Goal: Task Accomplishment & Management: Use online tool/utility

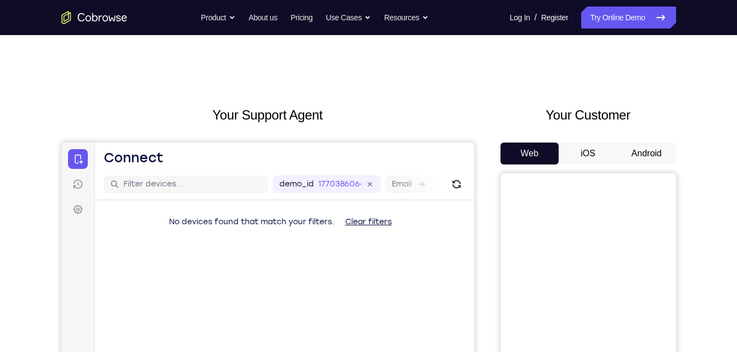
click at [632, 145] on button "Android" at bounding box center [646, 154] width 59 height 22
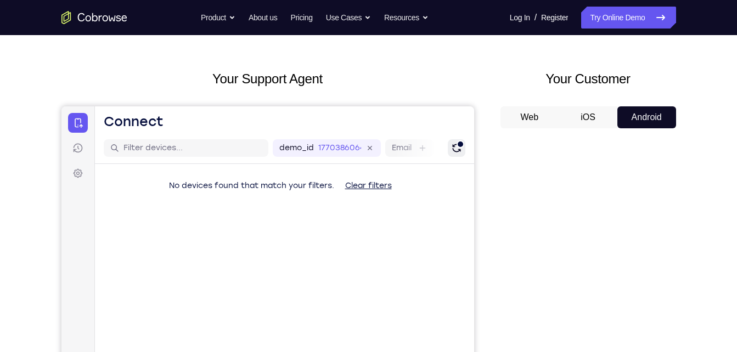
scroll to position [37, 0]
click at [452, 134] on div "demo_id 1770386064 1770386064 Email User ID Device ID Device name" at bounding box center [283, 147] width 379 height 31
click at [455, 140] on button "Refresh" at bounding box center [456, 148] width 18 height 18
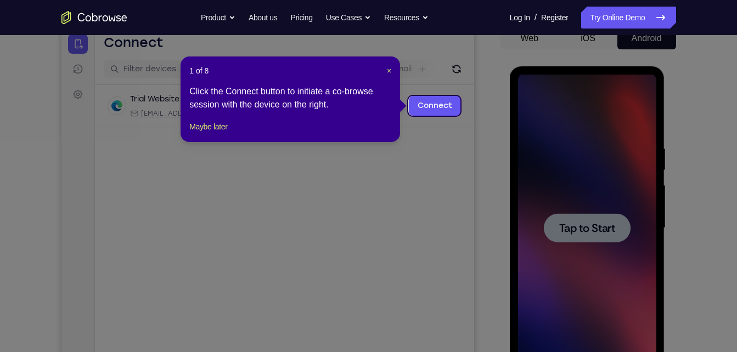
scroll to position [0, 0]
click at [442, 109] on link "Connect" at bounding box center [434, 106] width 52 height 20
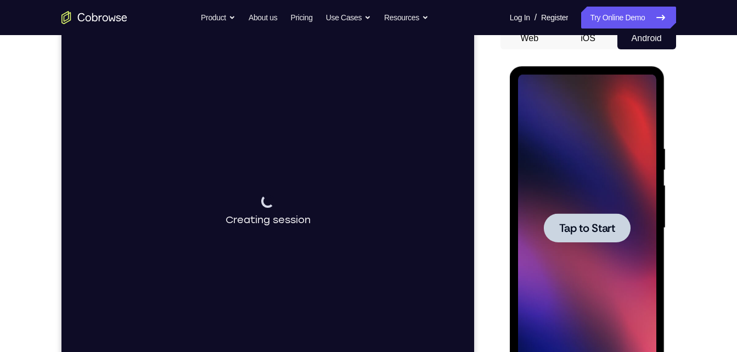
click at [565, 215] on div at bounding box center [587, 227] width 87 height 29
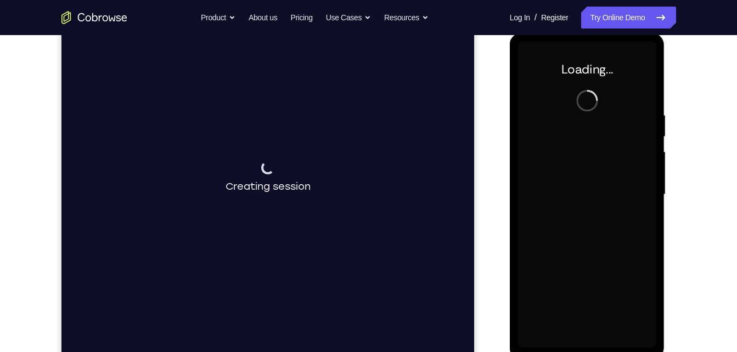
scroll to position [149, 0]
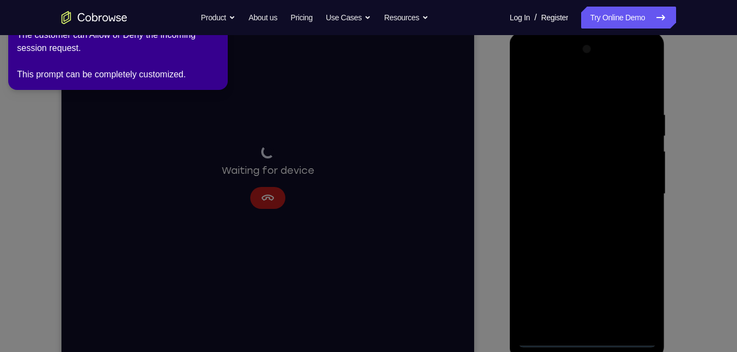
click at [585, 341] on icon at bounding box center [370, 174] width 749 height 357
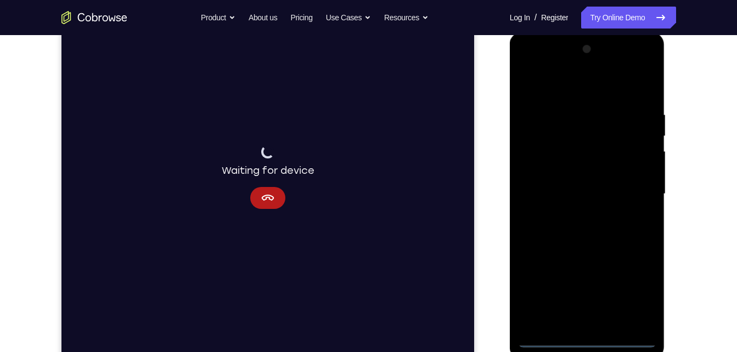
click at [585, 334] on div at bounding box center [587, 194] width 138 height 307
click at [593, 339] on div at bounding box center [587, 194] width 138 height 307
click at [584, 340] on div at bounding box center [587, 194] width 138 height 307
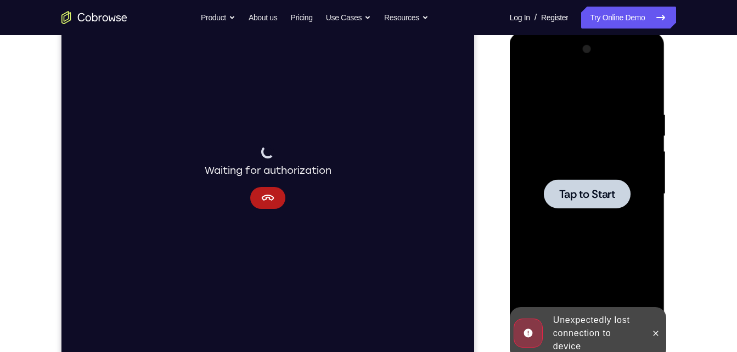
click at [592, 341] on div "Online web based iOS Simulators and Android Emulators. Run iPhone, iPad, Mobile…" at bounding box center [588, 196] width 156 height 329
click at [593, 215] on div at bounding box center [587, 194] width 138 height 307
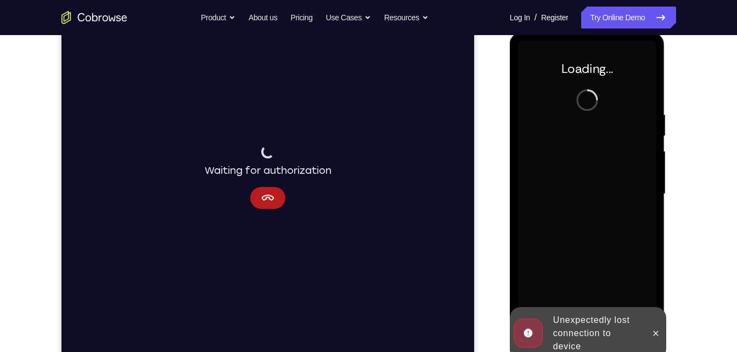
drag, startPoint x: 593, startPoint y: 215, endPoint x: 653, endPoint y: 346, distance: 144.6
click at [653, 346] on div at bounding box center [656, 333] width 18 height 53
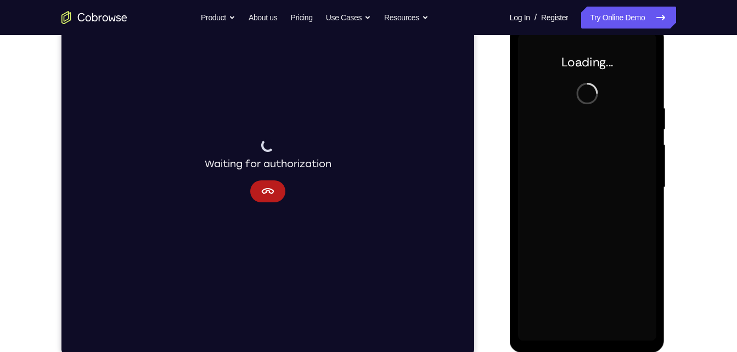
scroll to position [155, 0]
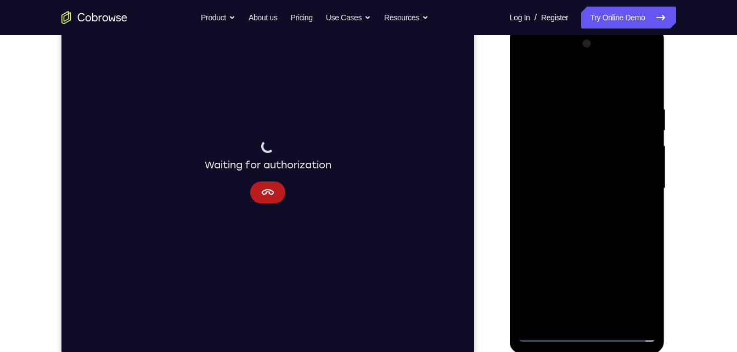
click at [585, 331] on div at bounding box center [587, 188] width 138 height 307
click at [593, 332] on div at bounding box center [587, 188] width 138 height 307
click at [632, 286] on div at bounding box center [587, 188] width 138 height 307
click at [593, 334] on div at bounding box center [587, 188] width 138 height 307
click at [597, 335] on div at bounding box center [587, 188] width 138 height 307
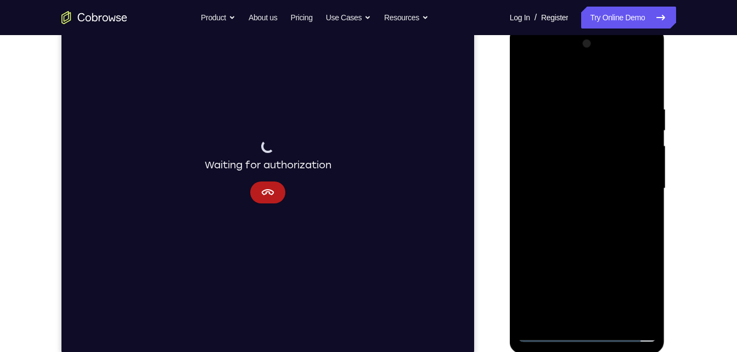
click at [641, 285] on div at bounding box center [587, 188] width 138 height 307
click at [635, 282] on div at bounding box center [587, 188] width 138 height 307
click at [561, 78] on div at bounding box center [587, 188] width 138 height 307
click at [560, 81] on div at bounding box center [587, 188] width 138 height 307
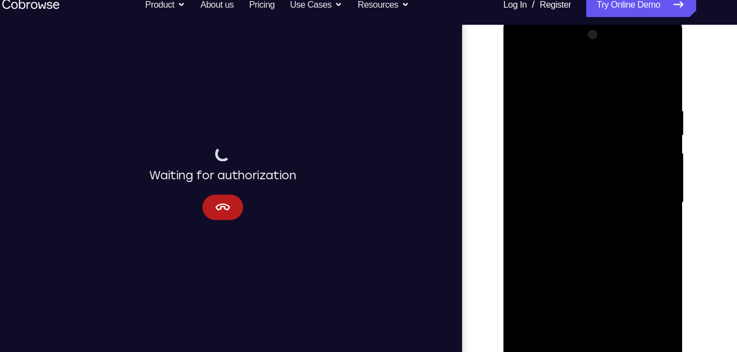
click at [629, 165] on div at bounding box center [580, 176] width 138 height 307
click at [194, 177] on icon "Cancel" at bounding box center [190, 175] width 13 height 6
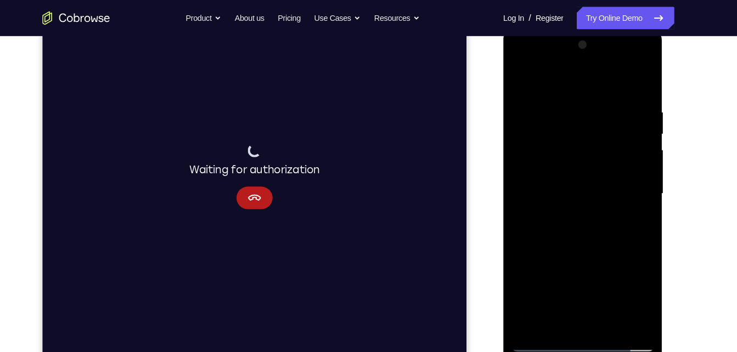
scroll to position [149, 0]
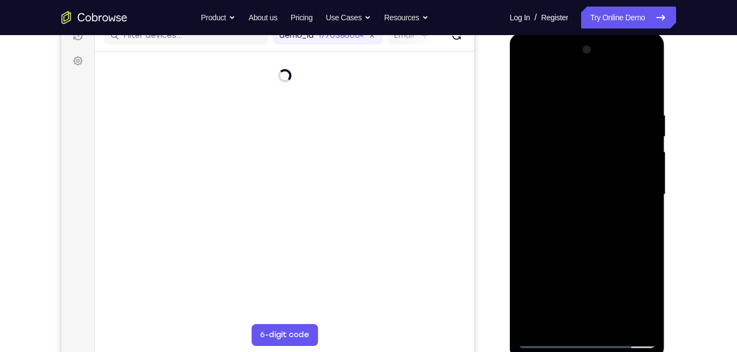
click at [577, 215] on div at bounding box center [587, 194] width 138 height 307
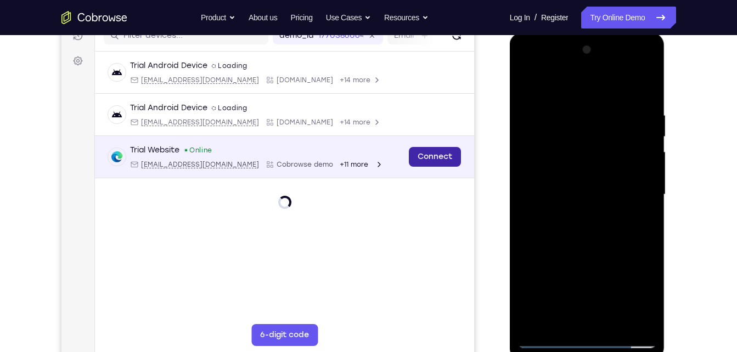
click at [419, 159] on link "Connect" at bounding box center [434, 157] width 52 height 20
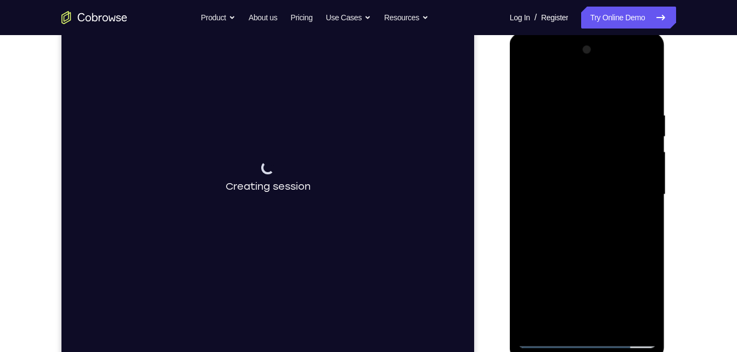
click at [568, 184] on div at bounding box center [587, 194] width 138 height 307
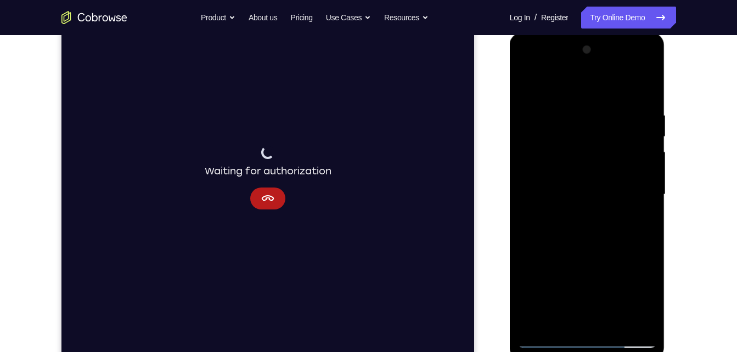
click at [561, 149] on div at bounding box center [587, 194] width 138 height 307
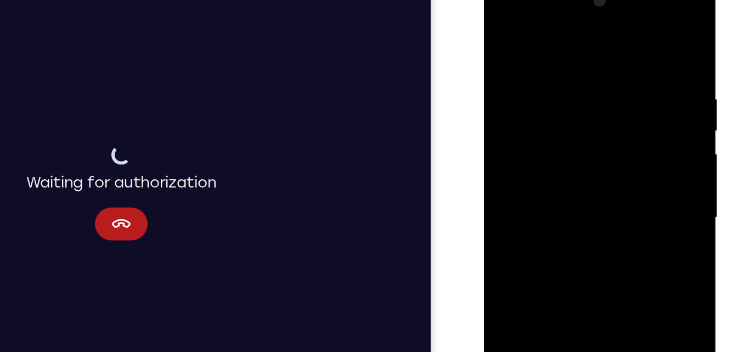
click at [534, 91] on div at bounding box center [561, 137] width 138 height 307
click at [522, 88] on div at bounding box center [561, 137] width 138 height 307
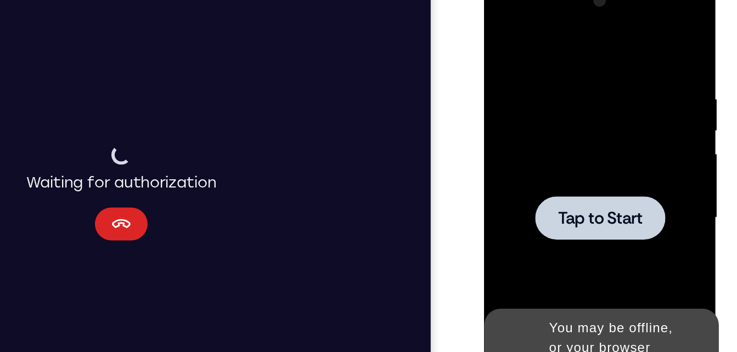
click at [0, 118] on button "Cancel" at bounding box center [17, 122] width 35 height 22
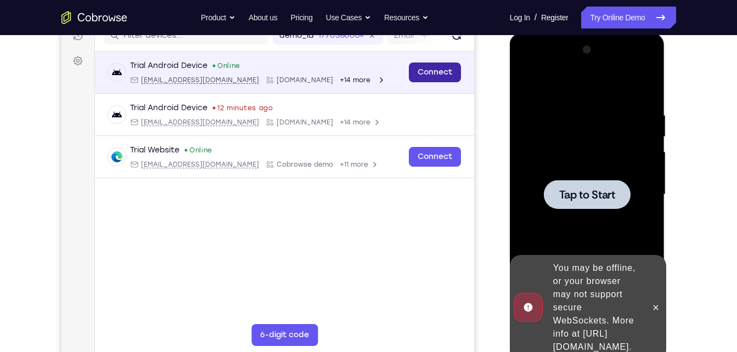
click at [431, 74] on link "Connect" at bounding box center [434, 73] width 52 height 20
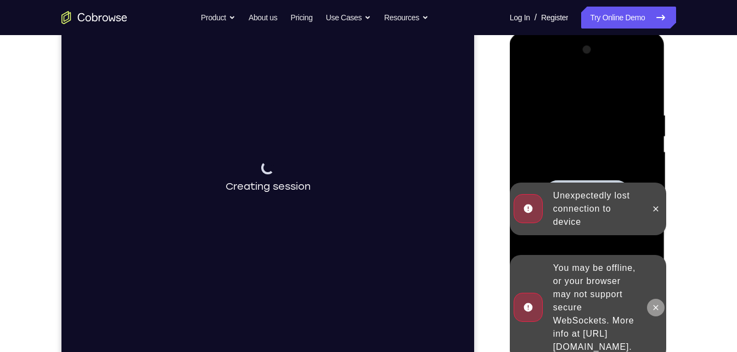
click at [661, 299] on button at bounding box center [656, 308] width 18 height 18
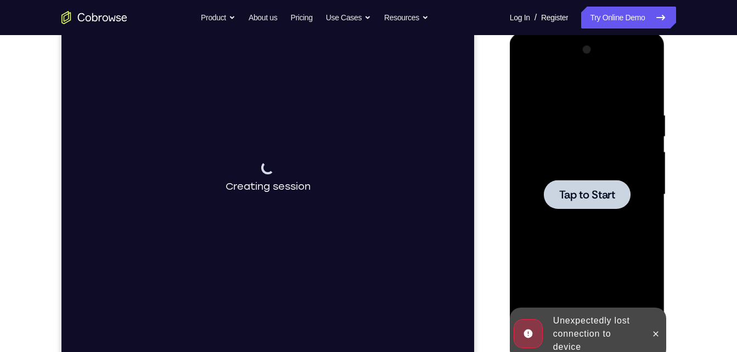
click at [595, 175] on div at bounding box center [587, 194] width 138 height 307
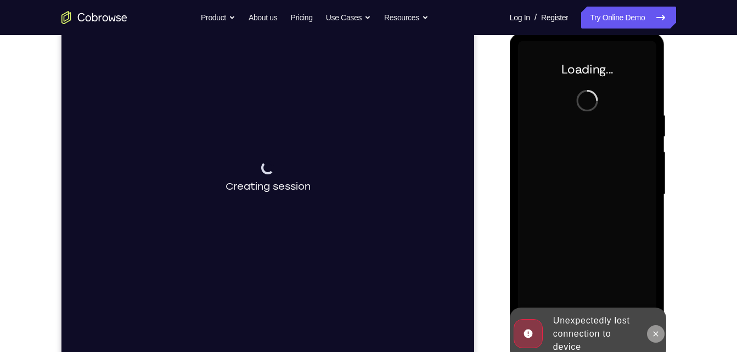
click at [657, 332] on icon at bounding box center [655, 334] width 9 height 9
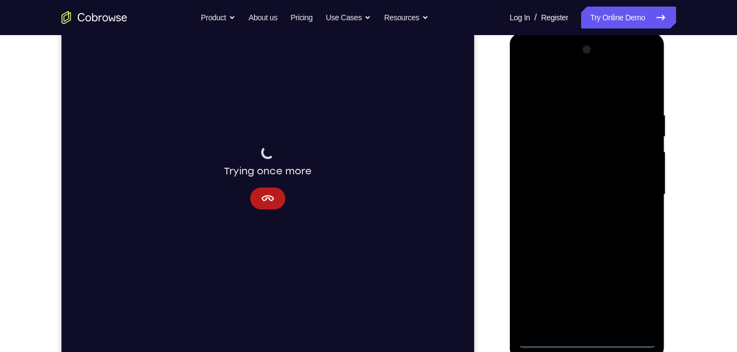
click at [585, 340] on div at bounding box center [587, 194] width 138 height 307
click at [635, 286] on div at bounding box center [587, 194] width 138 height 307
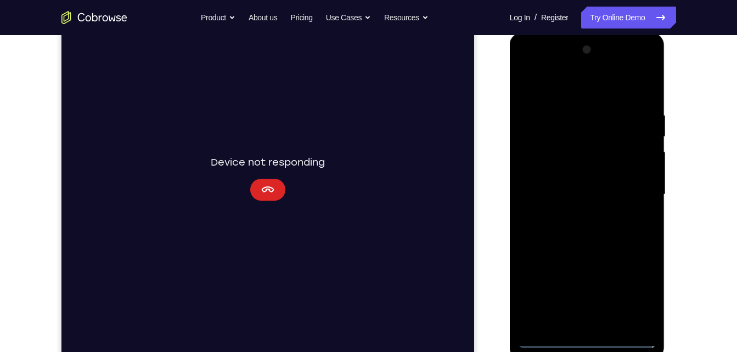
click at [278, 191] on button "Cancel" at bounding box center [267, 190] width 35 height 22
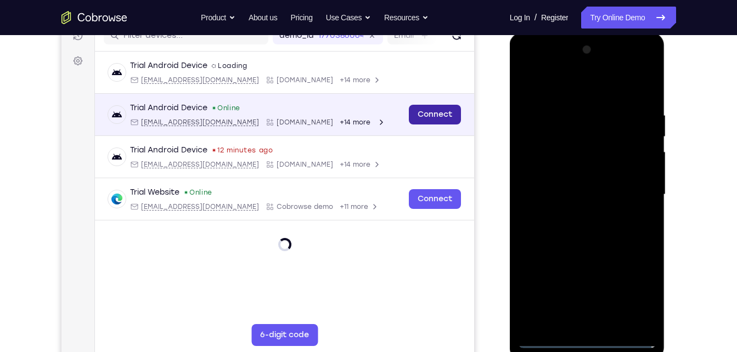
click at [436, 121] on link "Connect" at bounding box center [434, 115] width 52 height 20
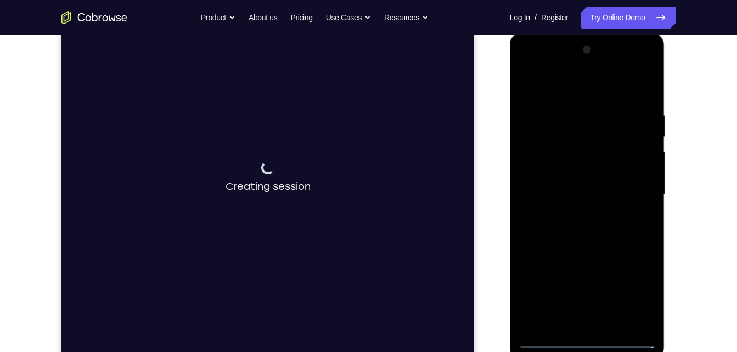
click at [560, 87] on div at bounding box center [587, 194] width 138 height 307
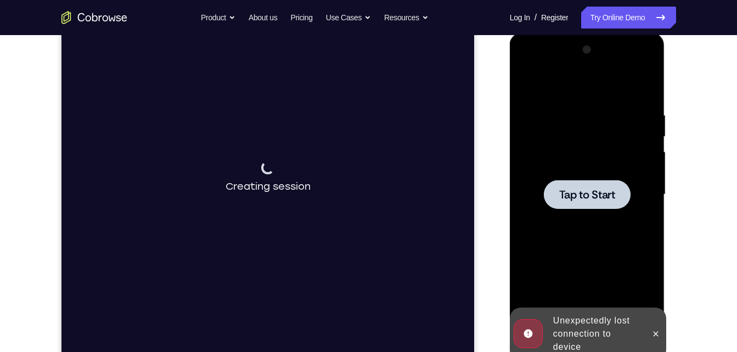
click at [588, 200] on span "Tap to Start" at bounding box center [587, 194] width 56 height 11
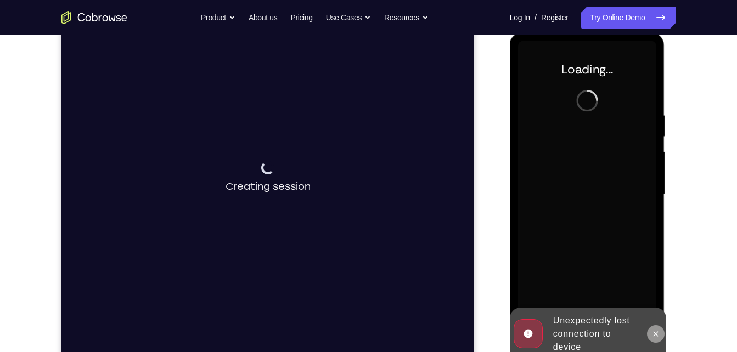
click at [661, 334] on button at bounding box center [656, 334] width 18 height 18
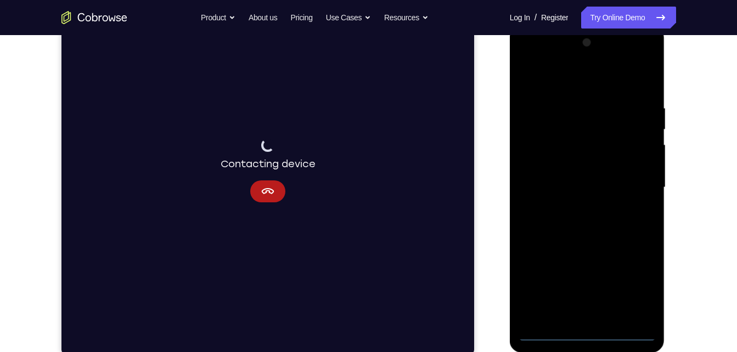
scroll to position [154, 0]
click at [587, 335] on div at bounding box center [587, 189] width 138 height 307
click at [638, 292] on div at bounding box center [587, 189] width 138 height 307
click at [635, 288] on div at bounding box center [587, 189] width 138 height 307
click at [270, 186] on icon "Cancel" at bounding box center [267, 184] width 13 height 6
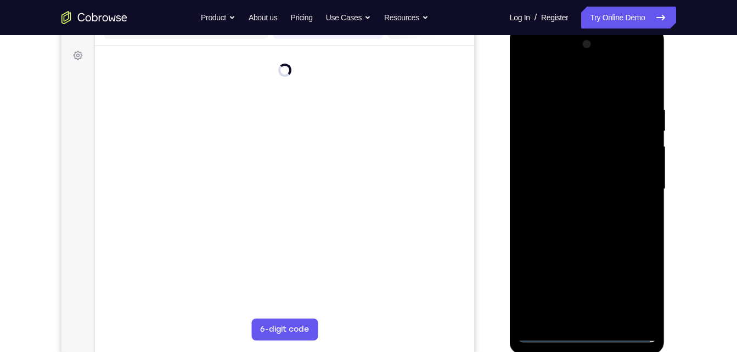
click at [634, 296] on div at bounding box center [587, 189] width 138 height 307
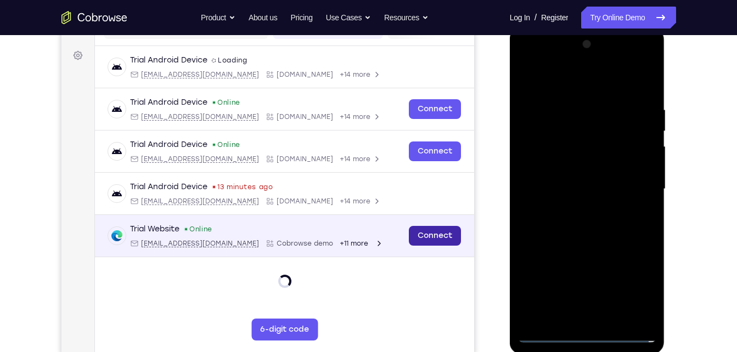
click at [439, 243] on link "Connect" at bounding box center [434, 236] width 52 height 20
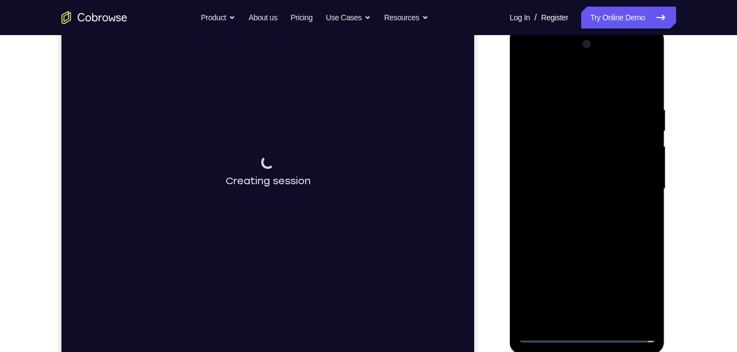
click at [567, 89] on div at bounding box center [587, 189] width 138 height 307
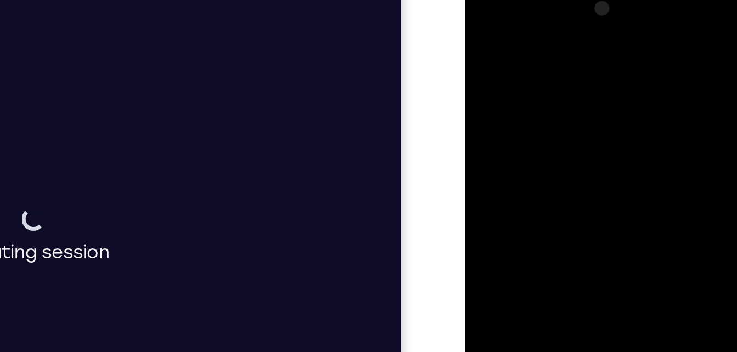
click at [511, 35] on div at bounding box center [541, 140] width 138 height 307
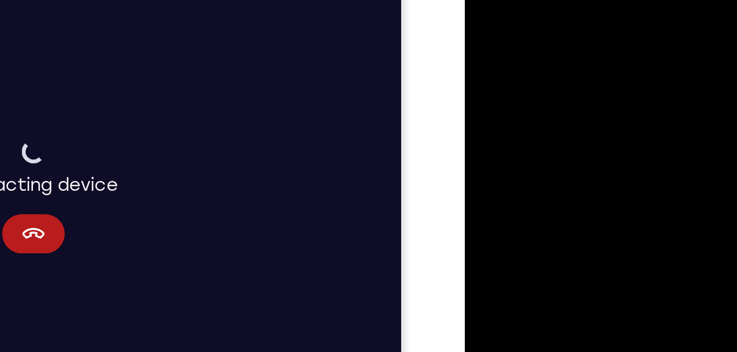
click at [582, 94] on div at bounding box center [541, 100] width 138 height 307
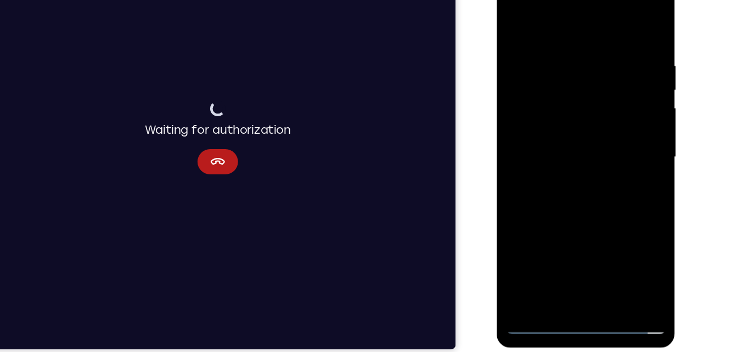
scroll to position [157, 0]
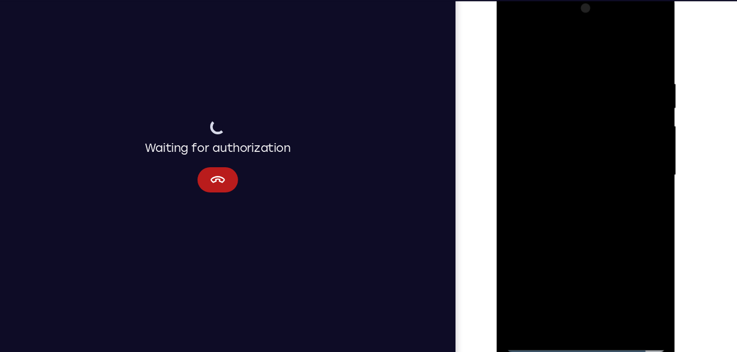
click at [559, 172] on div at bounding box center [574, 150] width 138 height 307
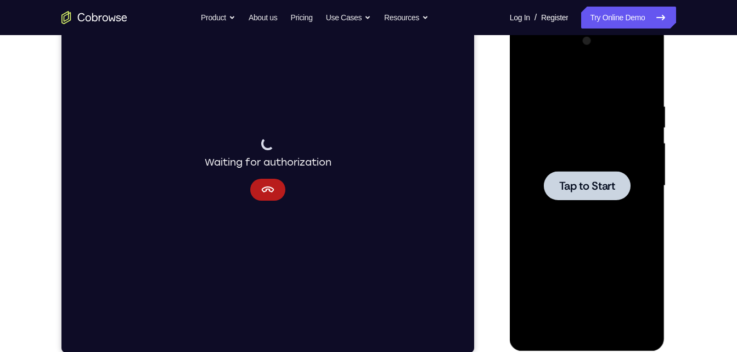
click at [565, 177] on div at bounding box center [587, 185] width 87 height 29
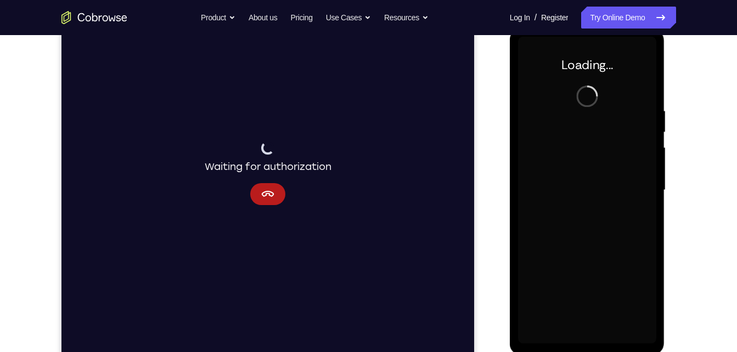
scroll to position [153, 0]
drag, startPoint x: 565, startPoint y: 218, endPoint x: 568, endPoint y: 201, distance: 17.4
click at [568, 201] on div at bounding box center [587, 190] width 138 height 307
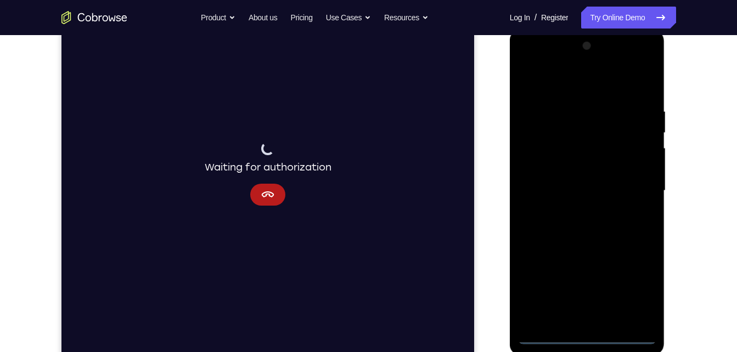
click at [591, 334] on div at bounding box center [587, 190] width 138 height 307
click at [632, 289] on div at bounding box center [587, 190] width 138 height 307
click at [553, 76] on div at bounding box center [587, 190] width 138 height 307
click at [638, 181] on div at bounding box center [587, 190] width 138 height 307
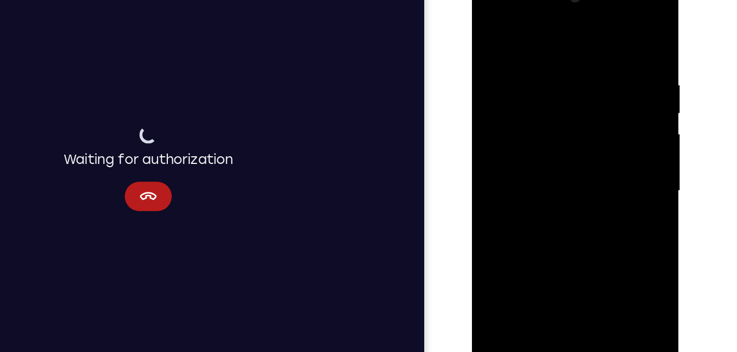
click at [535, 155] on div at bounding box center [549, 137] width 138 height 307
click at [537, 126] on div at bounding box center [549, 137] width 138 height 307
click at [537, 117] on div at bounding box center [549, 137] width 138 height 307
click at [531, 137] on div at bounding box center [549, 137] width 138 height 307
click at [87, 127] on button "Cancel" at bounding box center [78, 128] width 35 height 22
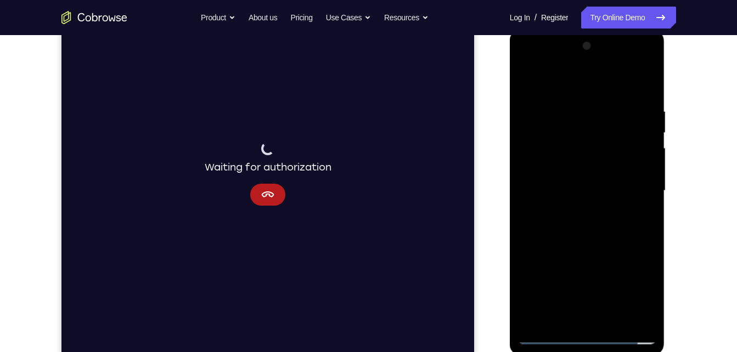
click at [562, 228] on div at bounding box center [587, 190] width 138 height 307
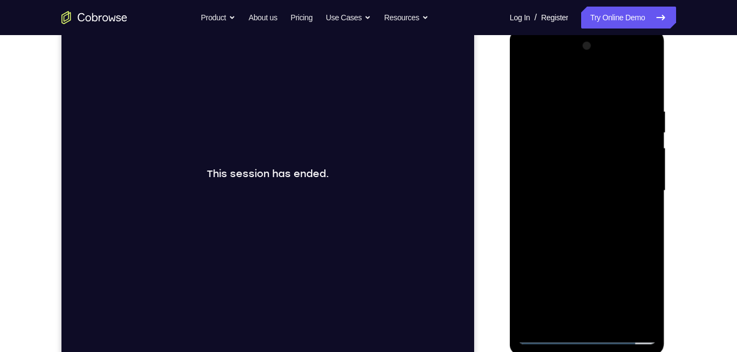
click at [545, 230] on div at bounding box center [587, 190] width 138 height 307
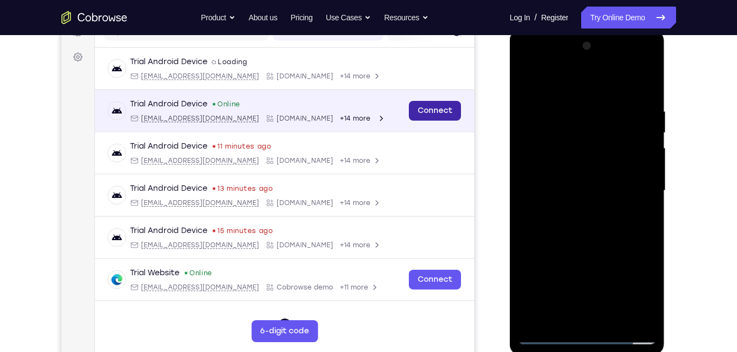
click at [431, 111] on link "Connect" at bounding box center [434, 111] width 52 height 20
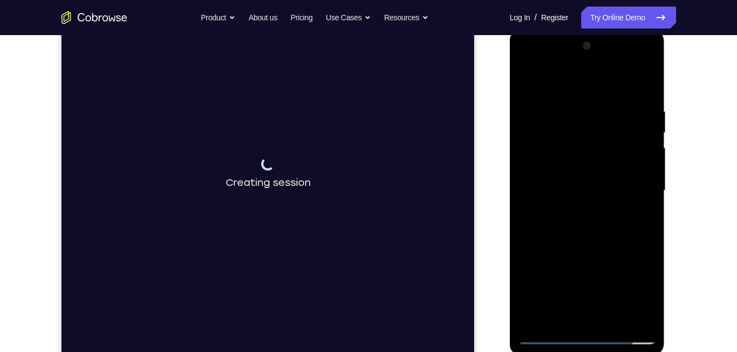
click at [576, 241] on div at bounding box center [587, 190] width 138 height 307
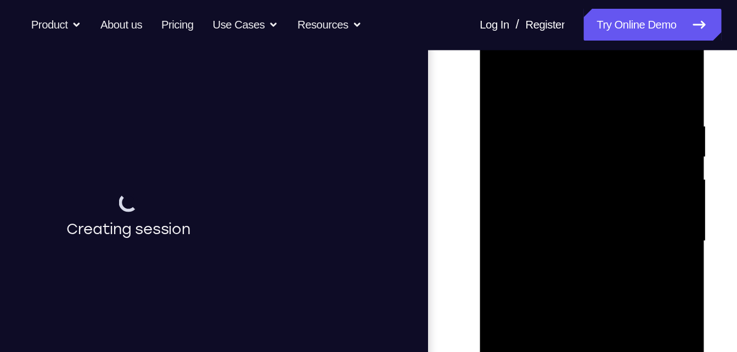
scroll to position [176, 0]
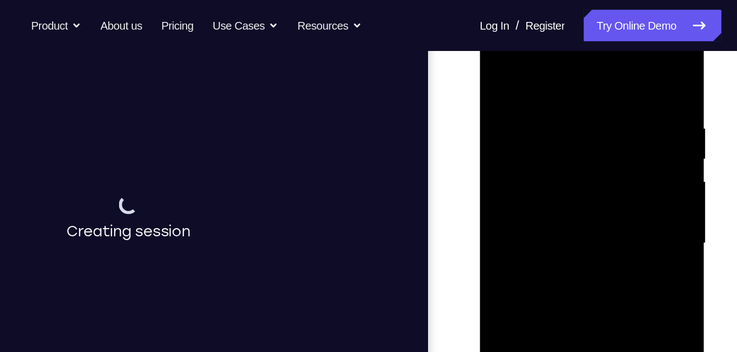
click at [613, 72] on div at bounding box center [557, 169] width 138 height 307
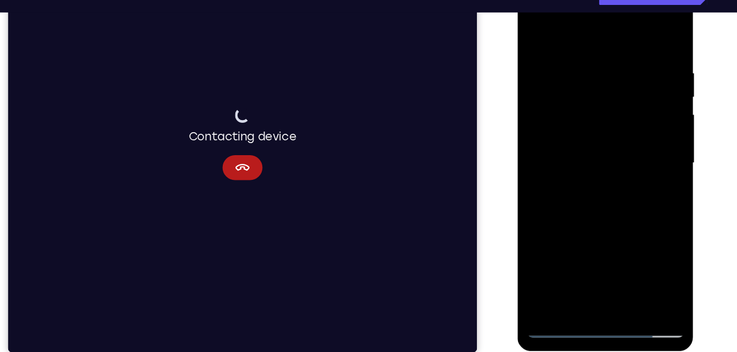
click at [650, 37] on div at bounding box center [595, 141] width 138 height 307
click at [654, 38] on div at bounding box center [595, 141] width 138 height 307
click at [649, 35] on div at bounding box center [595, 141] width 138 height 307
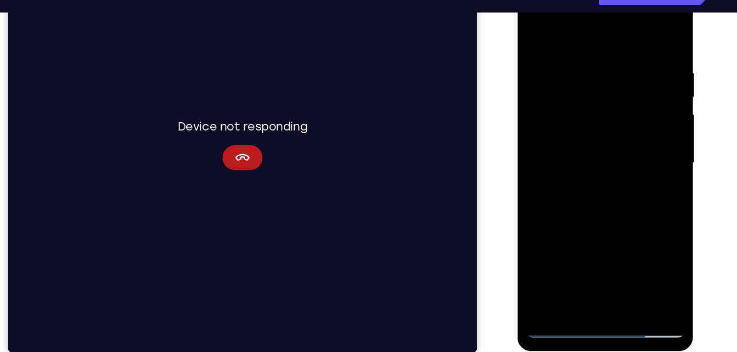
click at [555, 287] on div at bounding box center [595, 141] width 138 height 307
click at [223, 132] on button "Cancel" at bounding box center [213, 131] width 35 height 22
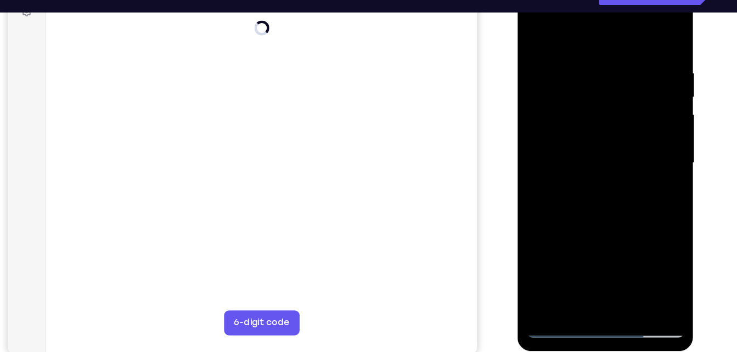
click at [548, 291] on div at bounding box center [595, 141] width 138 height 307
click at [622, 269] on div at bounding box center [595, 141] width 138 height 307
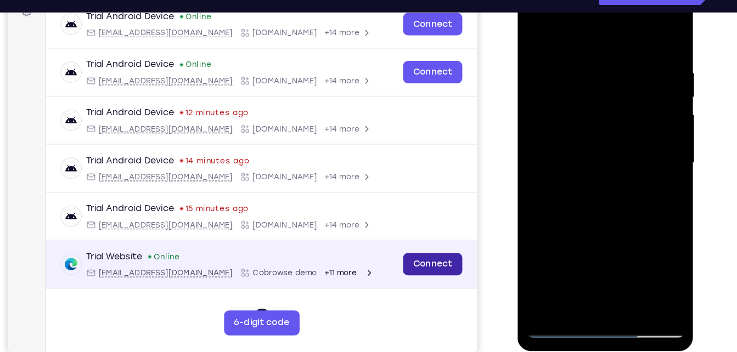
click at [387, 225] on link "Connect" at bounding box center [381, 225] width 52 height 20
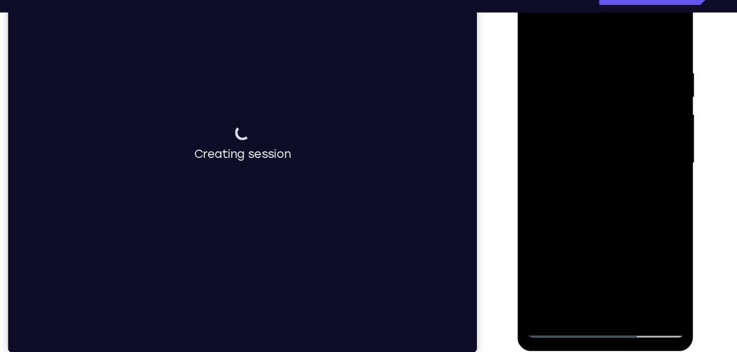
click at [621, 270] on div at bounding box center [595, 141] width 138 height 307
click at [619, 266] on div at bounding box center [595, 141] width 138 height 307
click at [620, 269] on div at bounding box center [595, 141] width 138 height 307
click at [619, 268] on div at bounding box center [595, 141] width 138 height 307
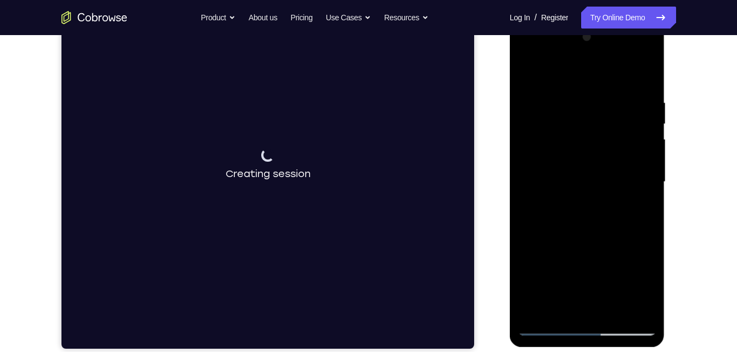
scroll to position [160, 0]
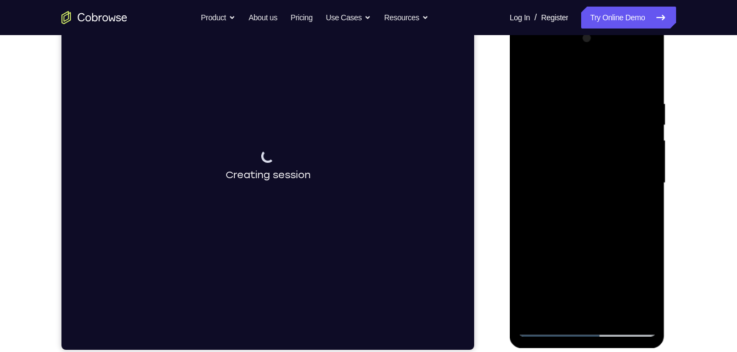
click at [613, 314] on div at bounding box center [587, 183] width 138 height 307
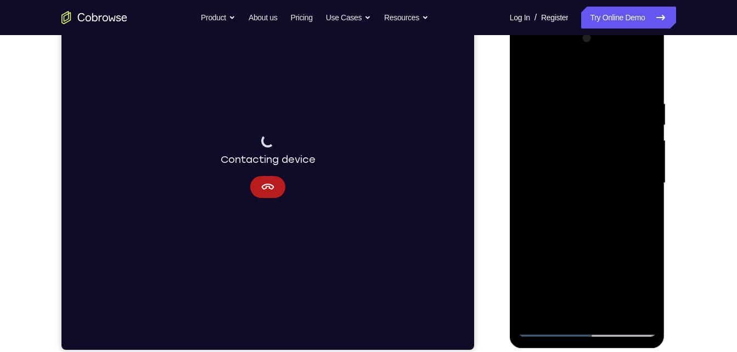
click at [565, 244] on div at bounding box center [587, 183] width 138 height 307
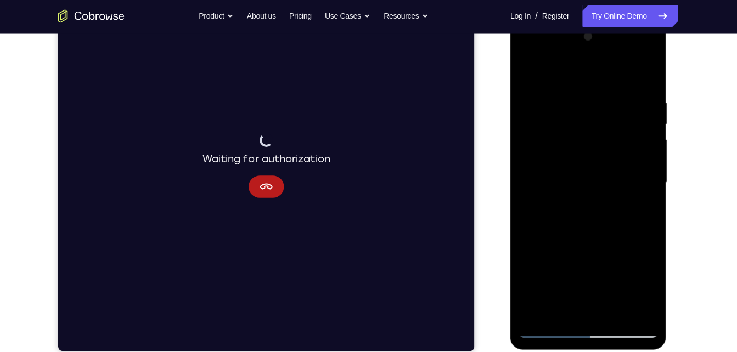
scroll to position [160, 0]
